Goal: Transaction & Acquisition: Purchase product/service

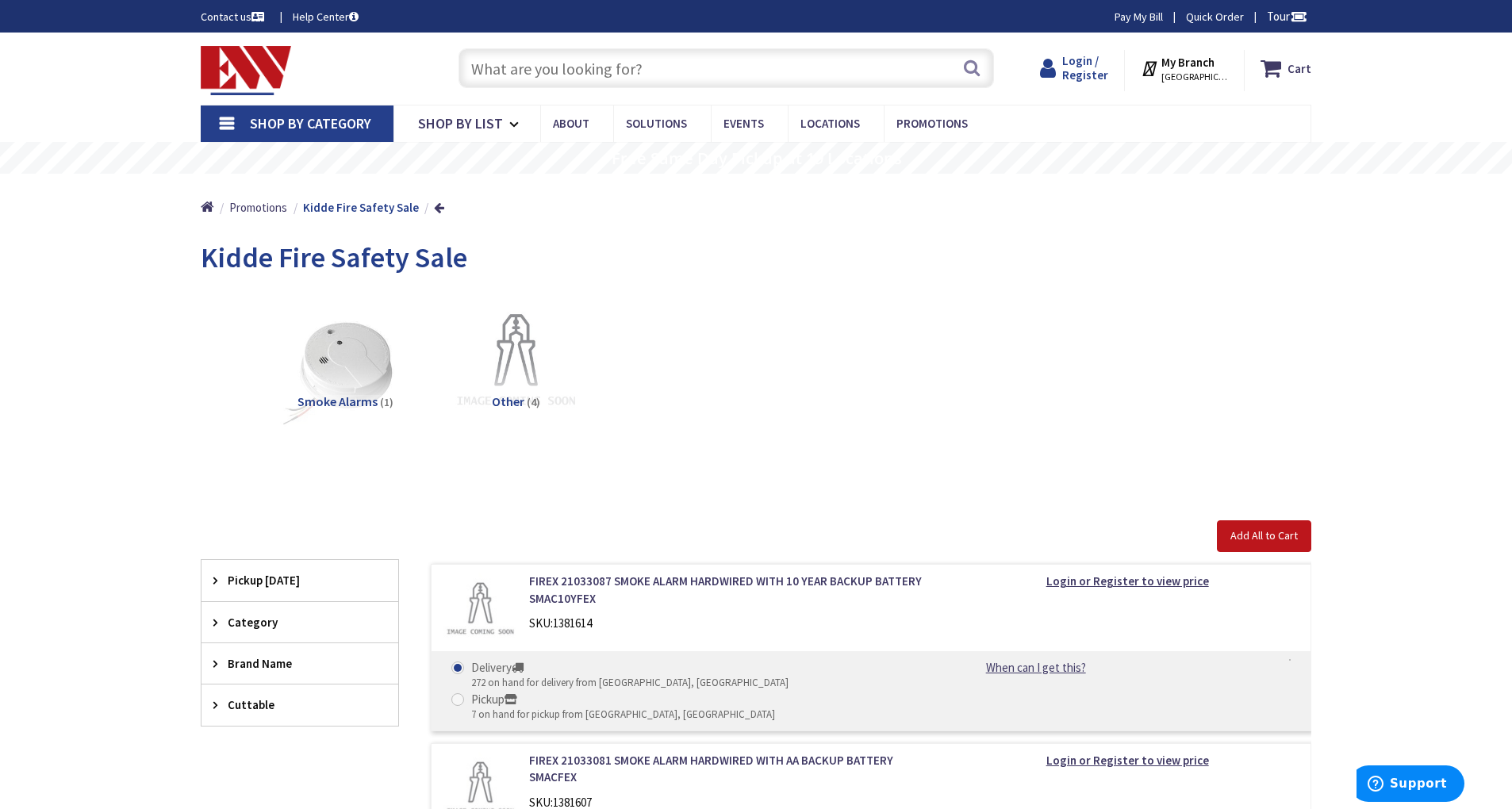
click at [1097, 62] on span "Login / Register" at bounding box center [1085, 68] width 46 height 30
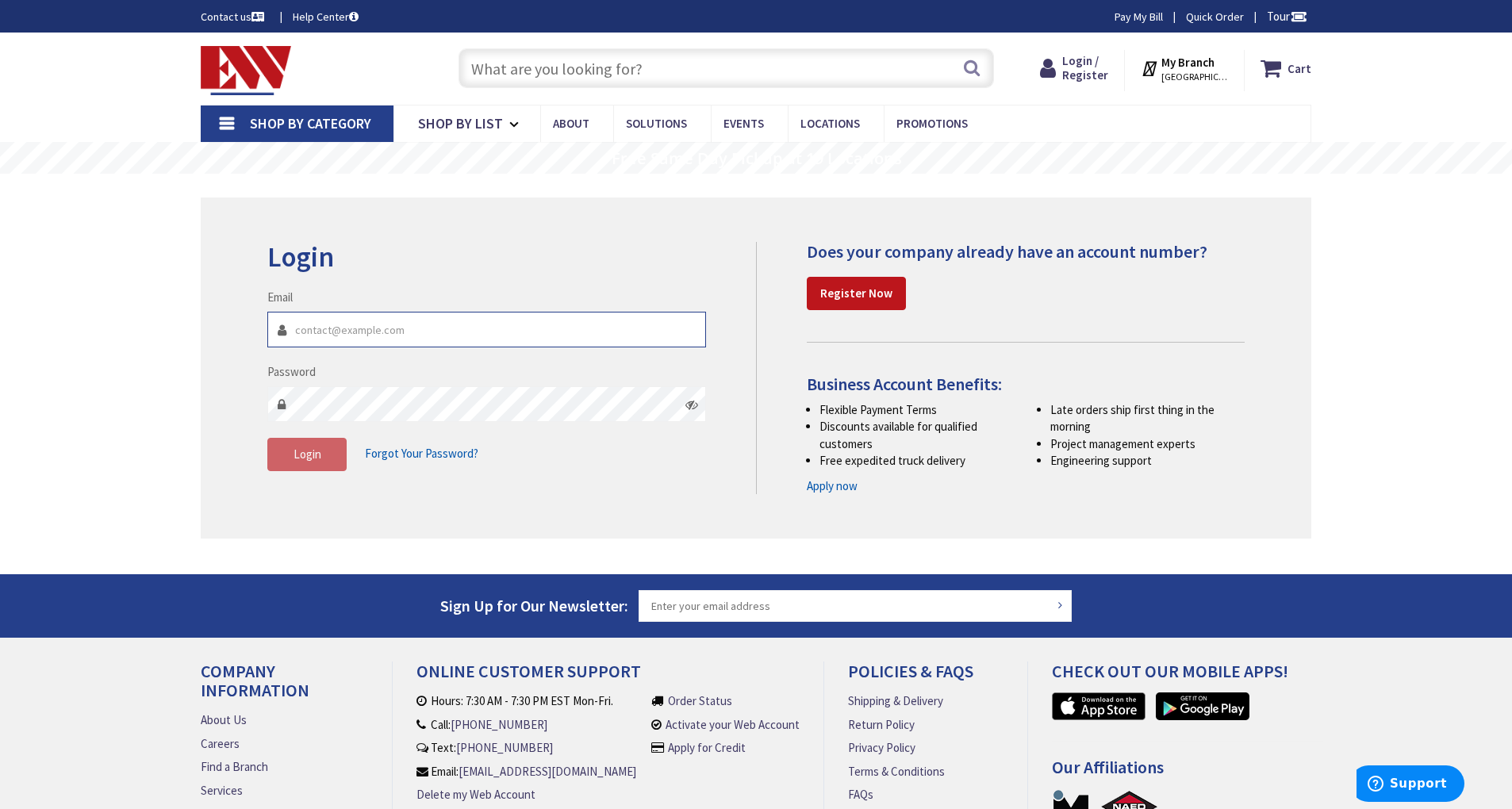
type input "[PERSON_NAME][EMAIL_ADDRESS][DOMAIN_NAME]"
click at [324, 451] on button "Login" at bounding box center [307, 455] width 79 height 34
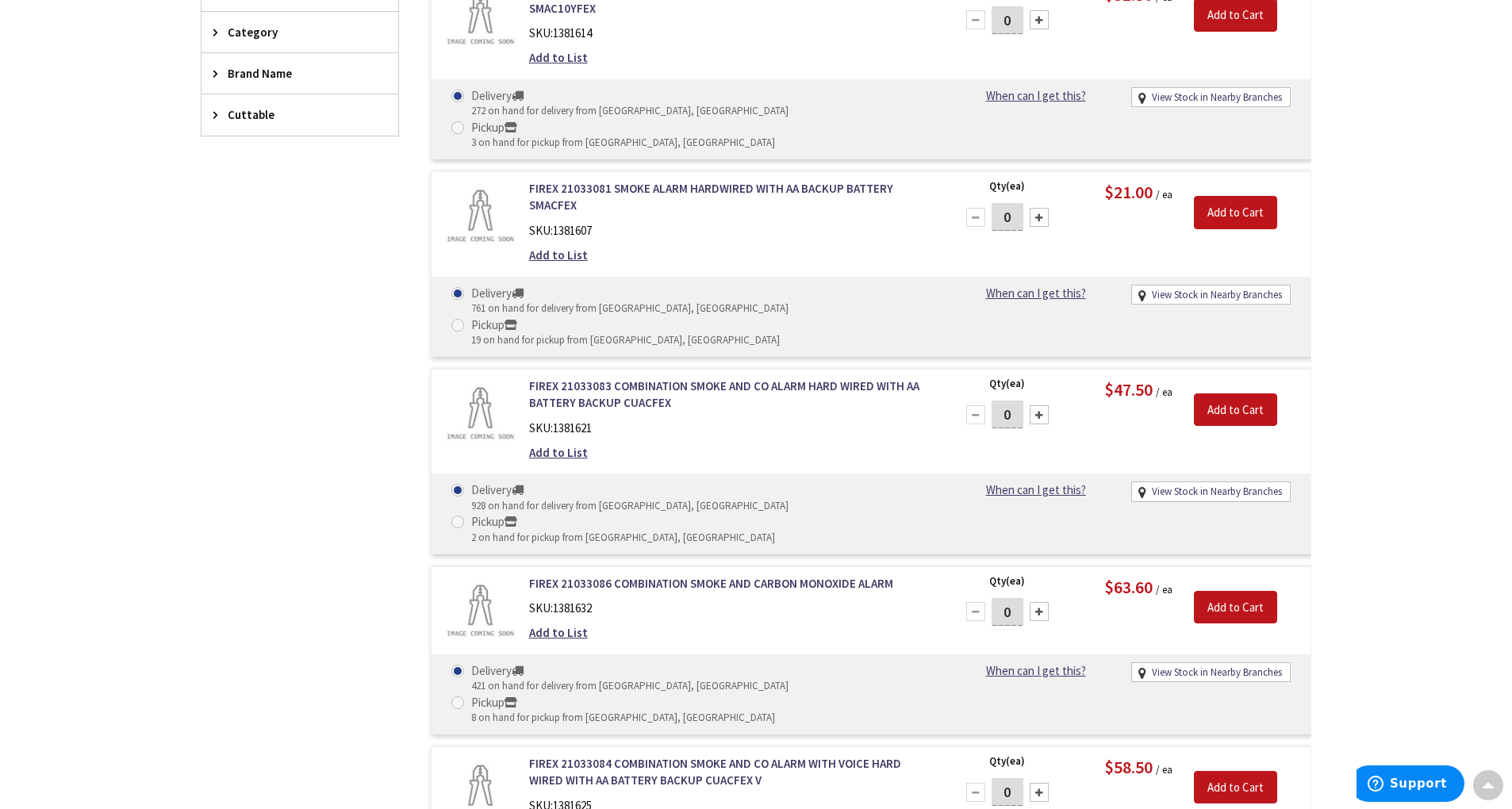
scroll to position [591, 0]
click at [629, 575] on link "FIREX 21033086 COMBINATION SMOKE AND CARBON MONOXIDE ALARM" at bounding box center [731, 583] width 404 height 17
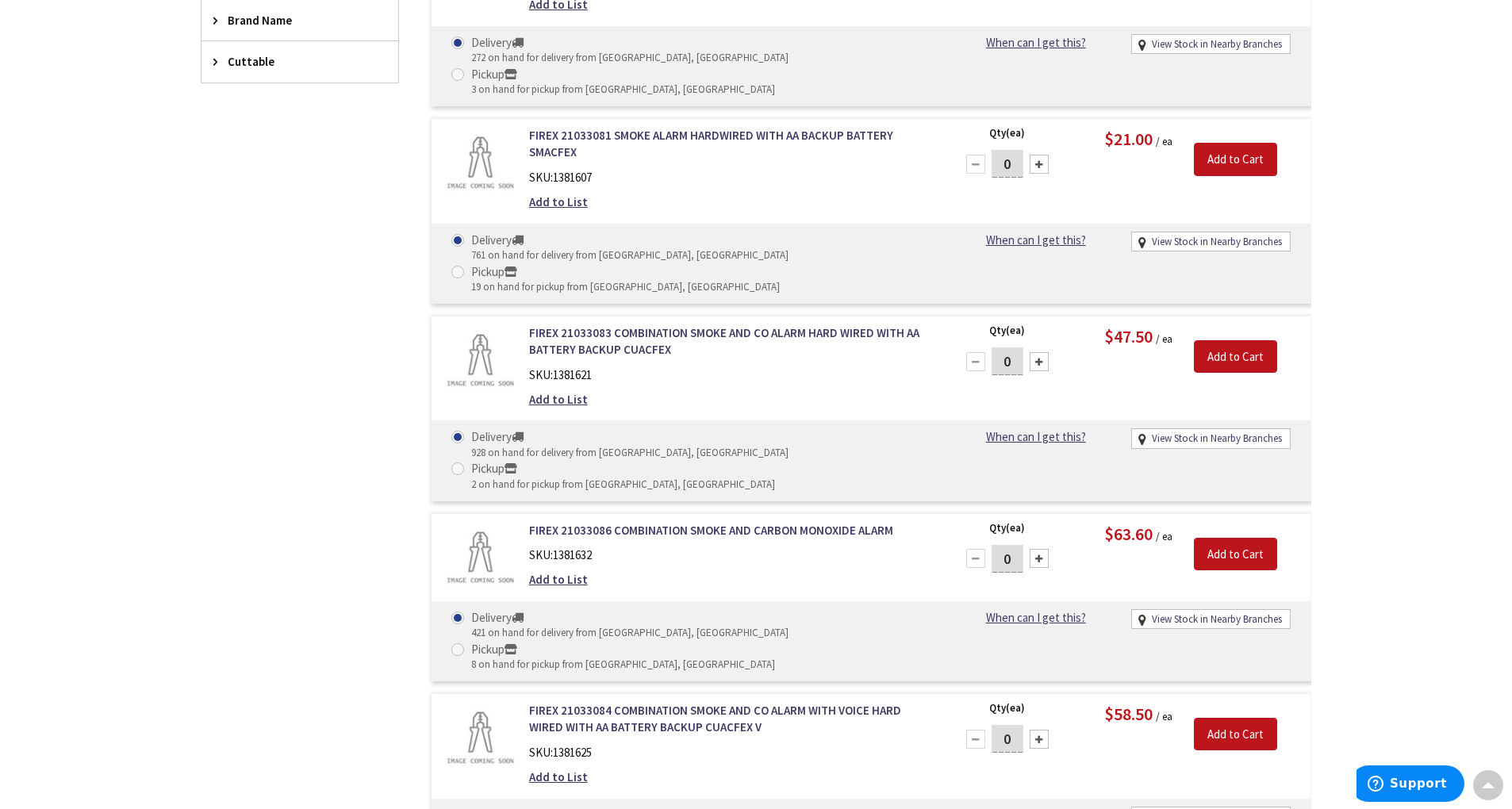
scroll to position [635, 0]
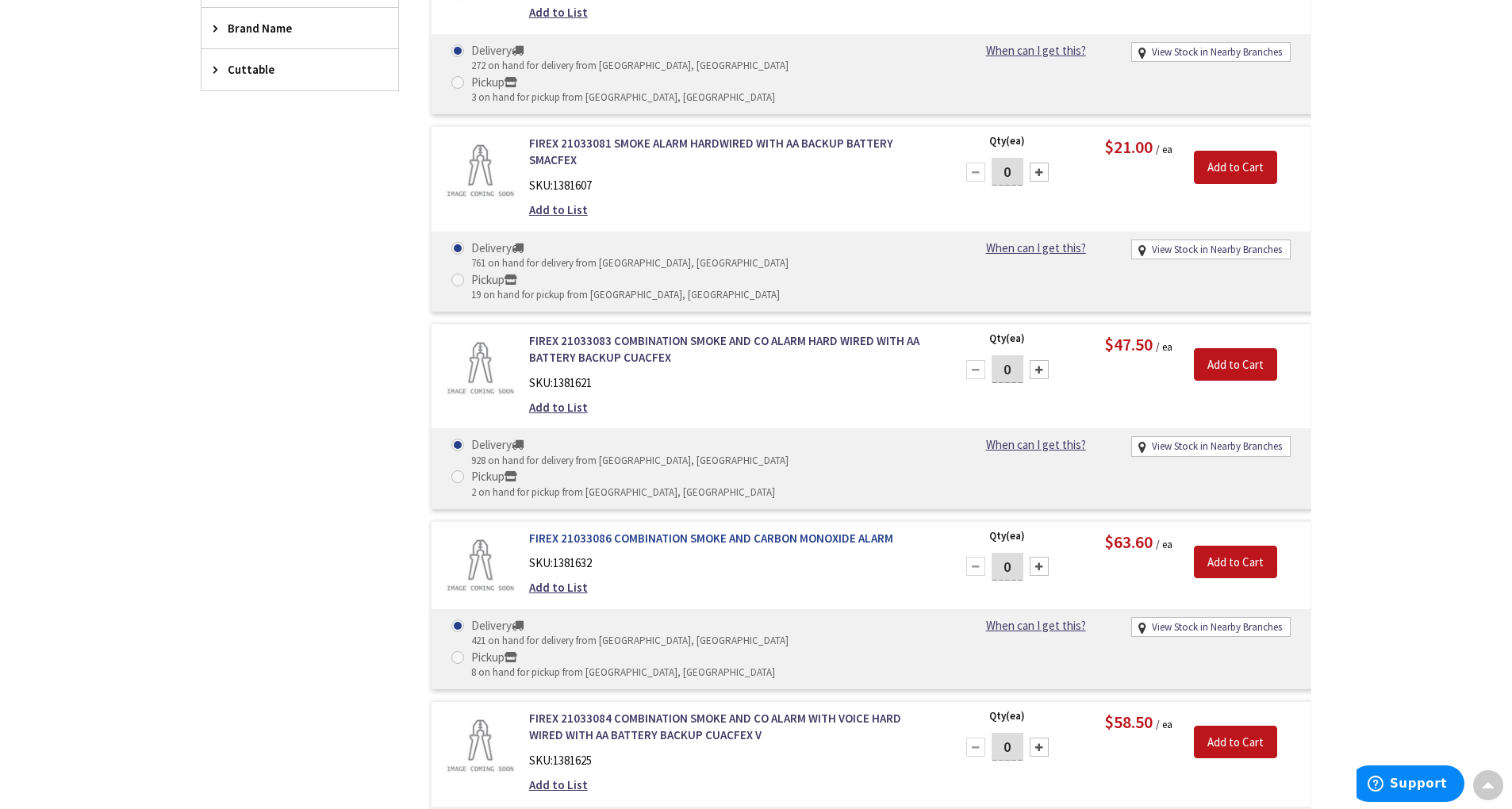
click at [850, 530] on link "FIREX 21033086 COMBINATION SMOKE AND CARBON MONOXIDE ALARM" at bounding box center [731, 538] width 404 height 17
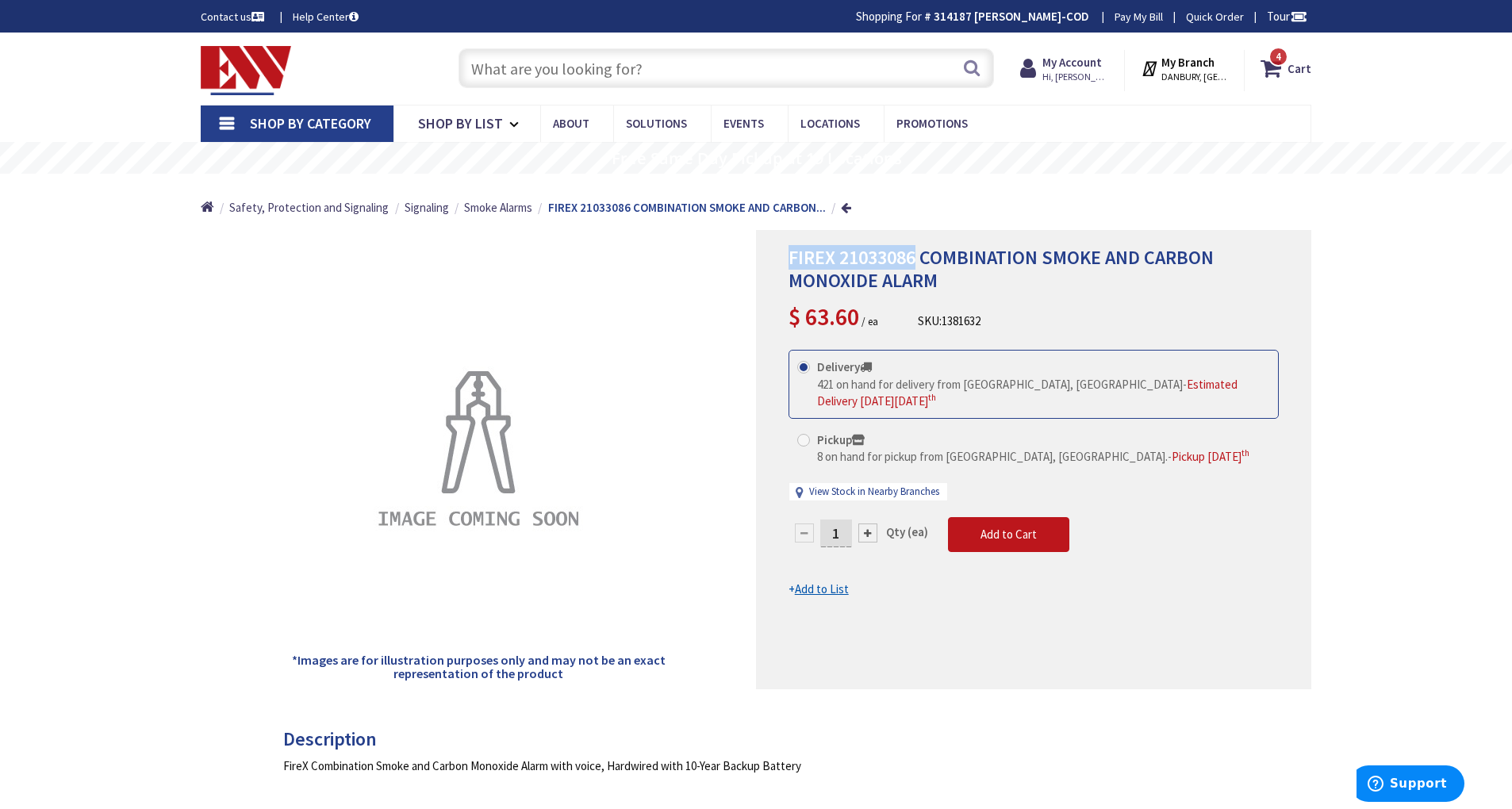
drag, startPoint x: 918, startPoint y: 258, endPoint x: 792, endPoint y: 259, distance: 126.0
click at [792, 259] on span "FIREX 21033086 COMBINATION SMOKE AND CARBON MONOXIDE ALARM" at bounding box center [1001, 269] width 425 height 48
